Goal: Navigation & Orientation: Find specific page/section

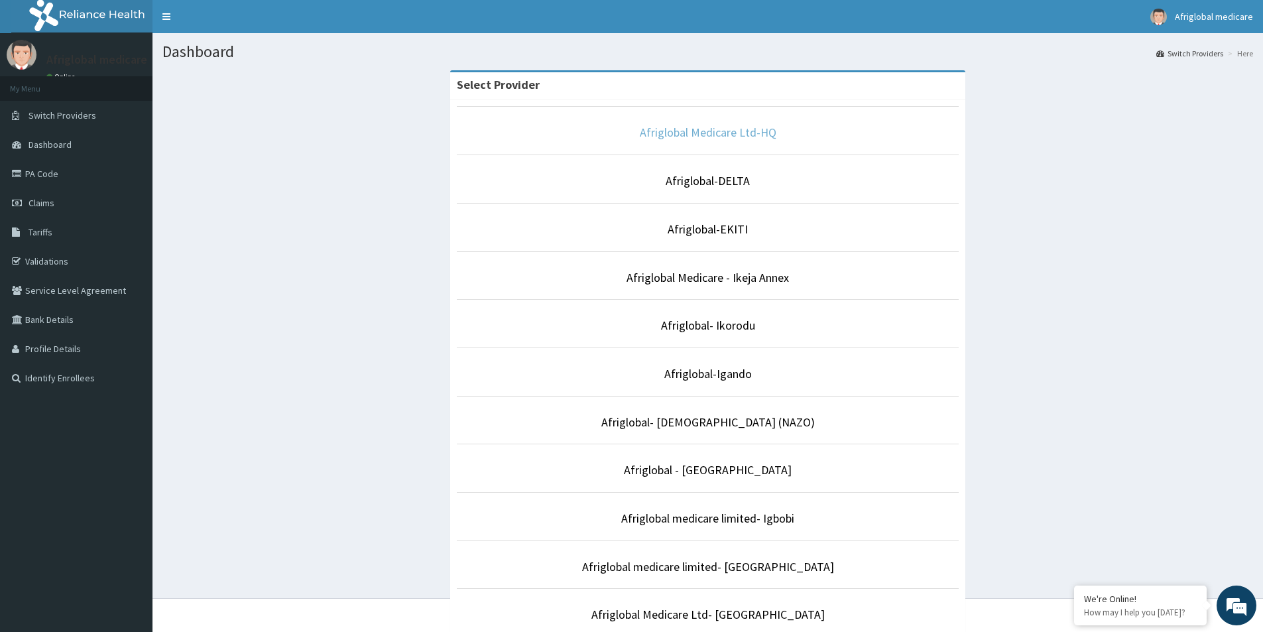
click at [661, 128] on link "Afriglobal Medicare Ltd-HQ" at bounding box center [708, 132] width 137 height 15
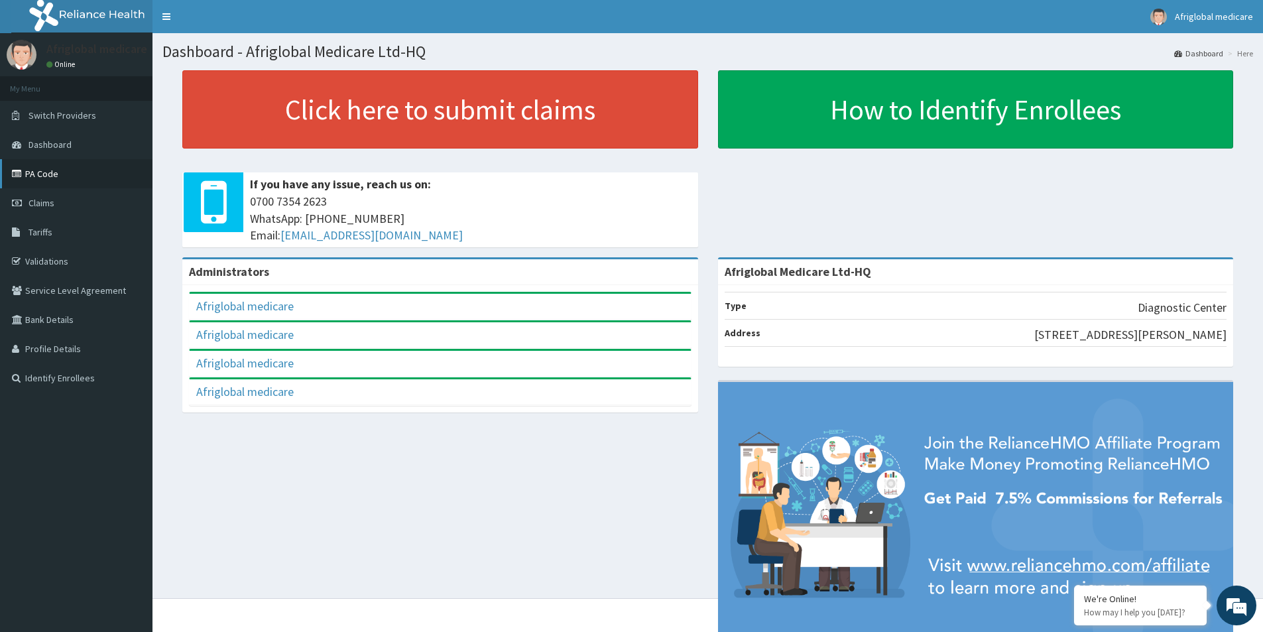
click at [74, 169] on link "PA Code" at bounding box center [76, 173] width 152 height 29
